Goal: Information Seeking & Learning: Learn about a topic

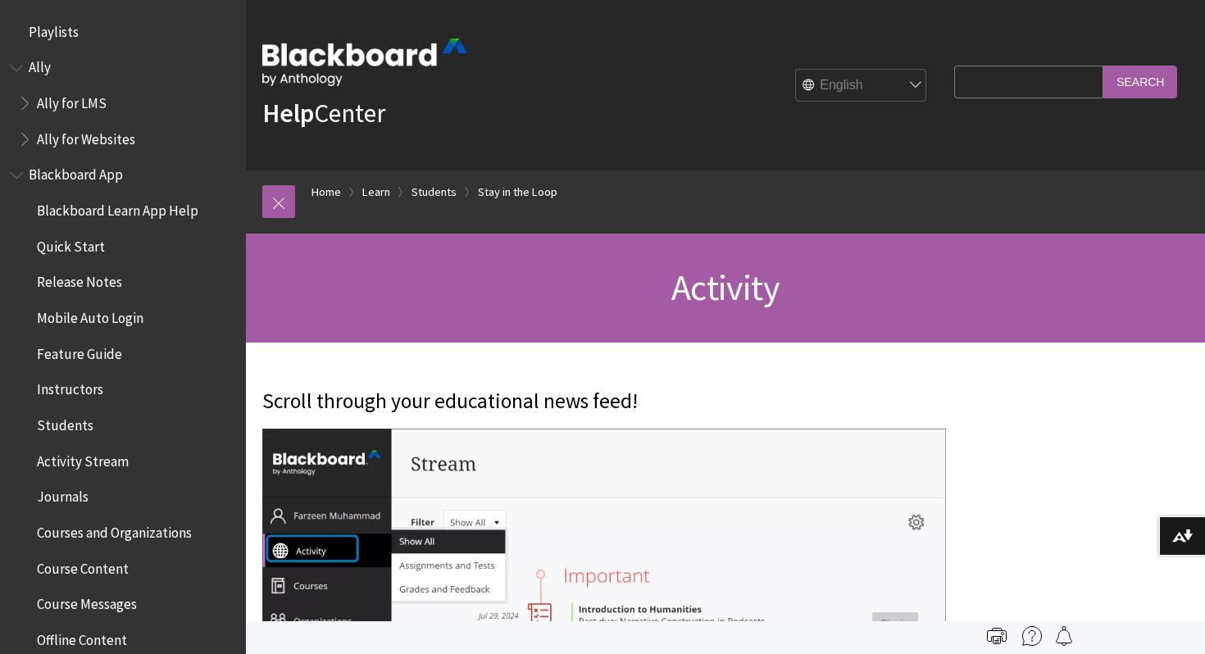
scroll to position [1687, 0]
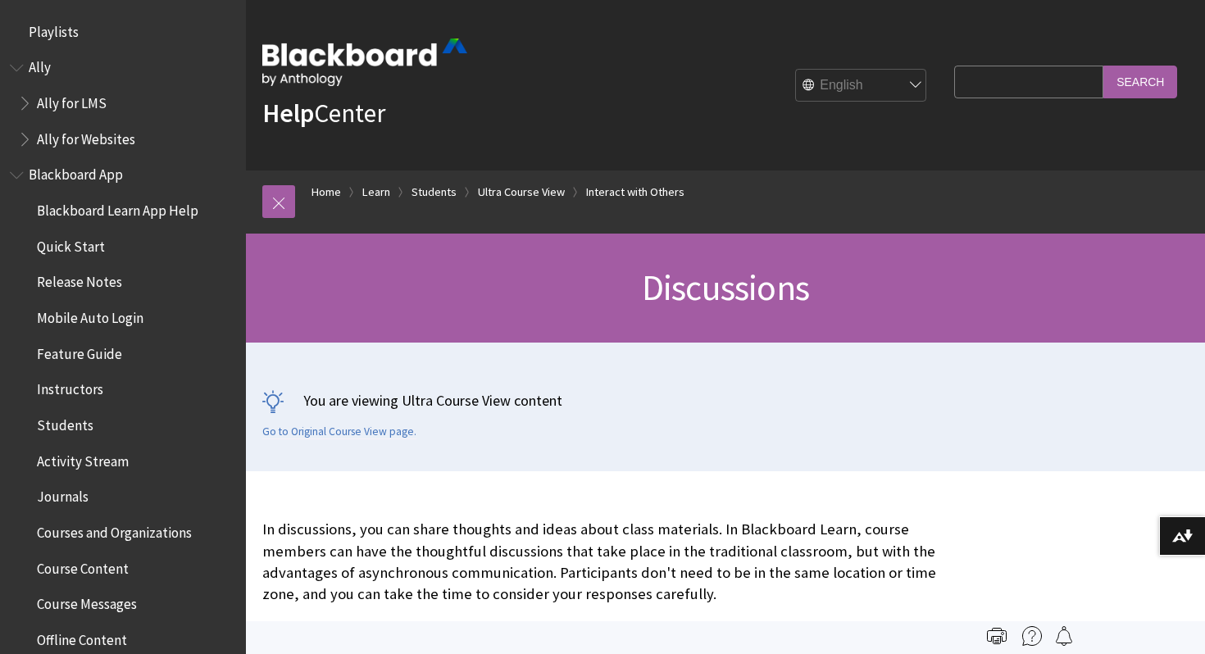
scroll to position [2234, 0]
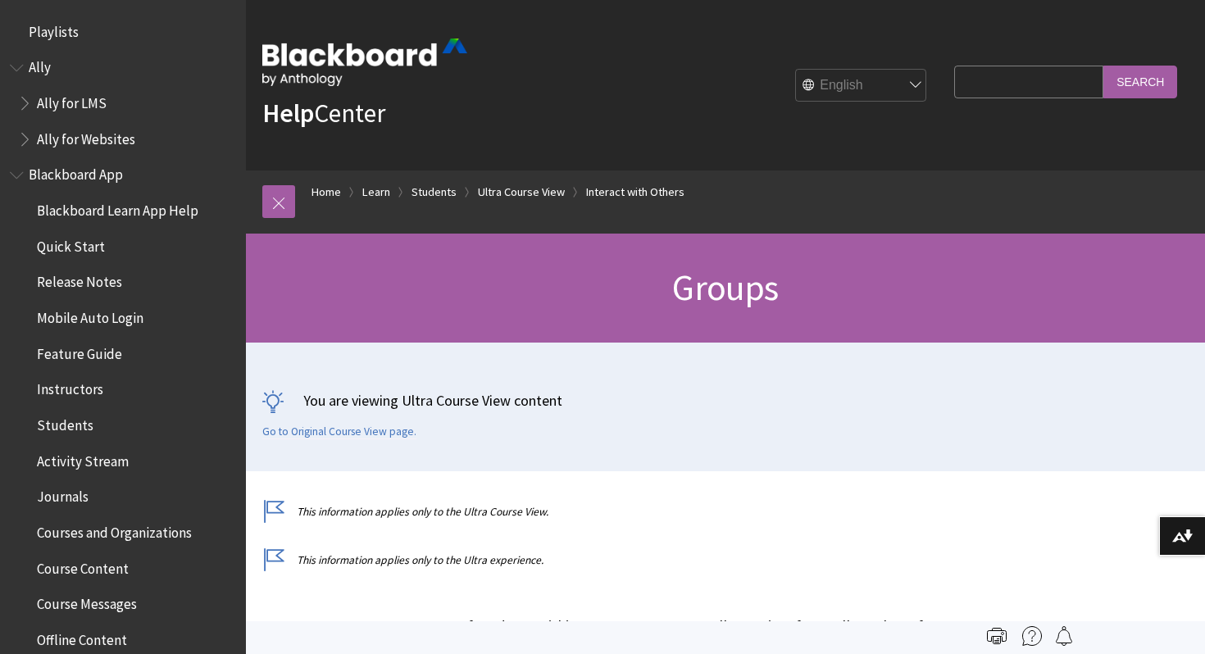
scroll to position [2342, 0]
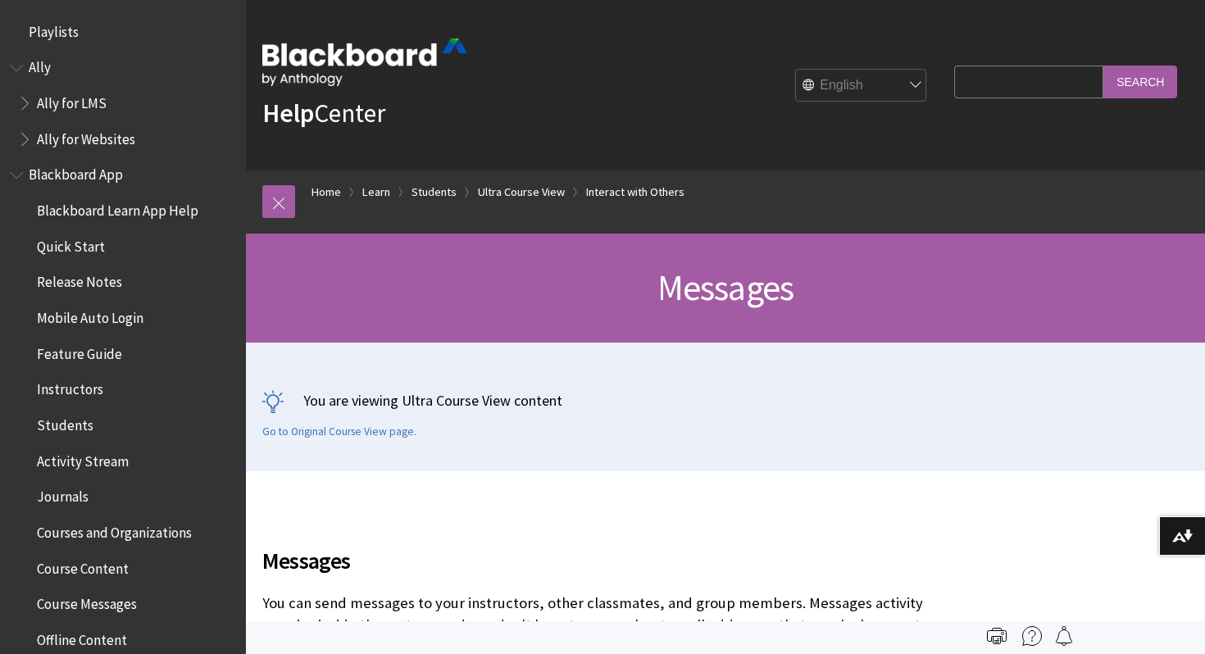
scroll to position [2413, 0]
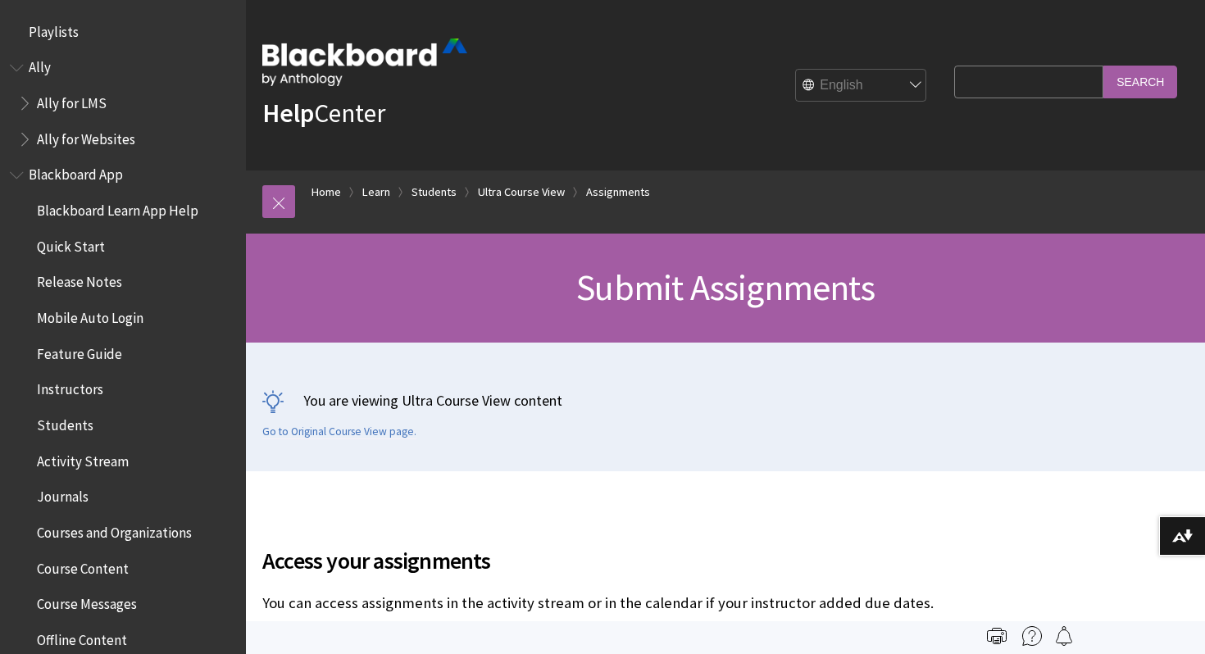
scroll to position [2251, 0]
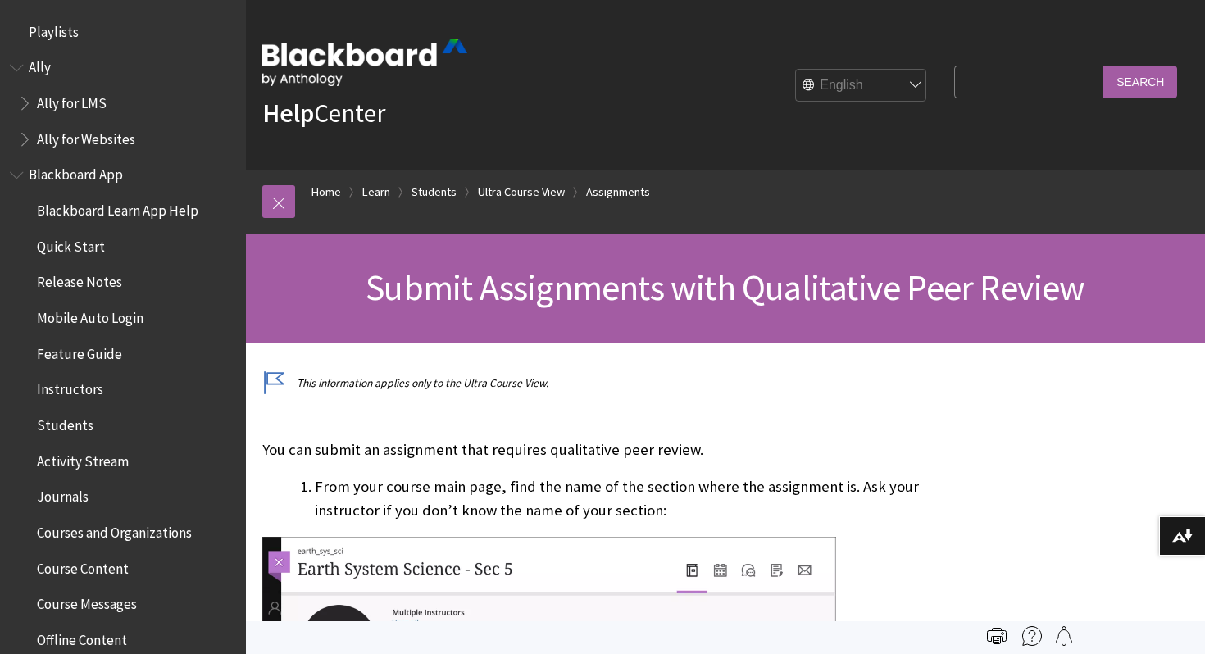
scroll to position [2287, 0]
